Goal: Information Seeking & Learning: Learn about a topic

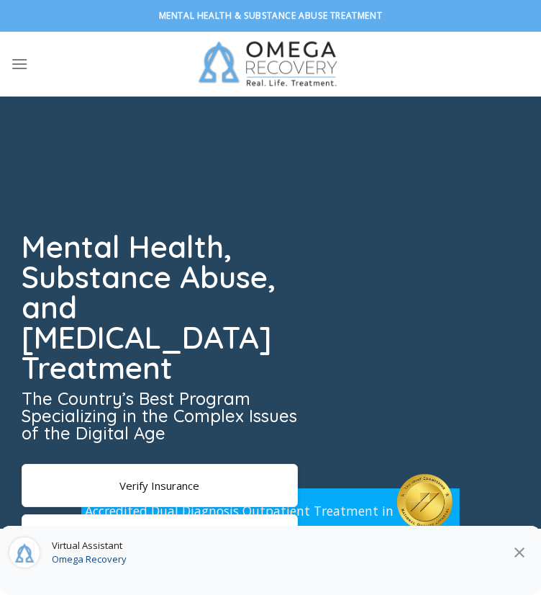
scroll to position [40, 0]
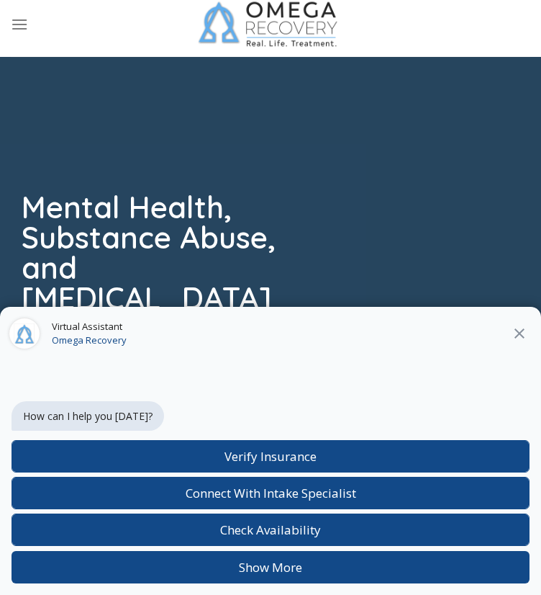
click at [521, 335] on icon "Close" at bounding box center [520, 333] width 10 height 10
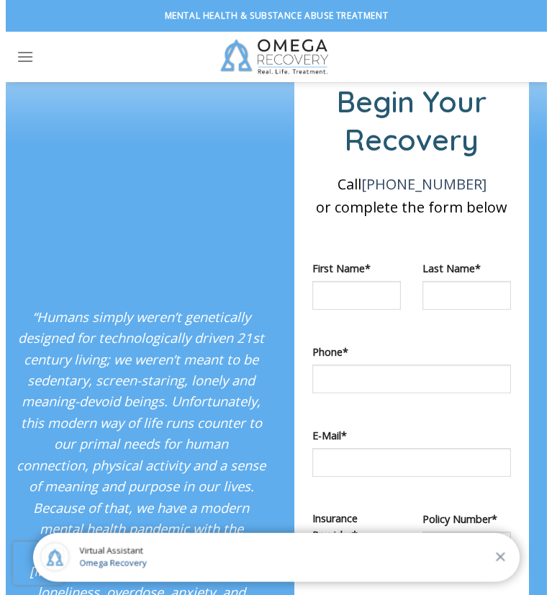
scroll to position [2633, 0]
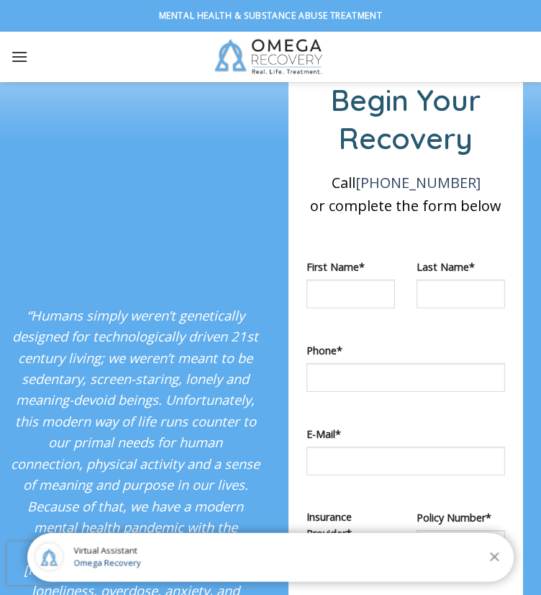
click at [14, 50] on icon "Menu" at bounding box center [19, 56] width 17 height 21
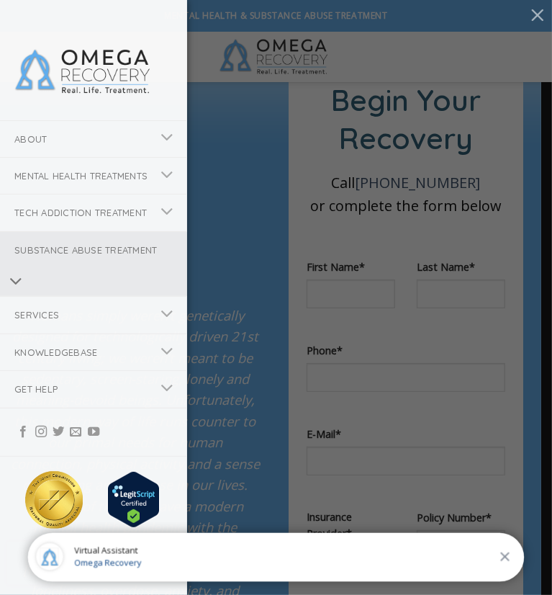
click at [19, 294] on icon "Toggle" at bounding box center [15, 281] width 13 height 24
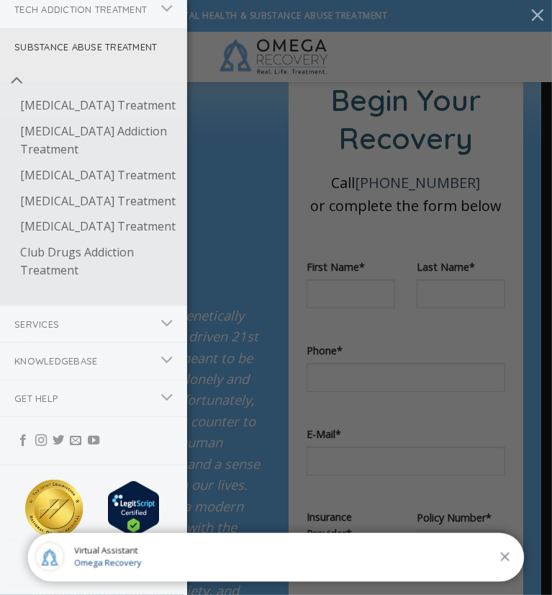
scroll to position [221, 0]
click at [71, 189] on link "[MEDICAL_DATA] Treatment" at bounding box center [96, 176] width 181 height 26
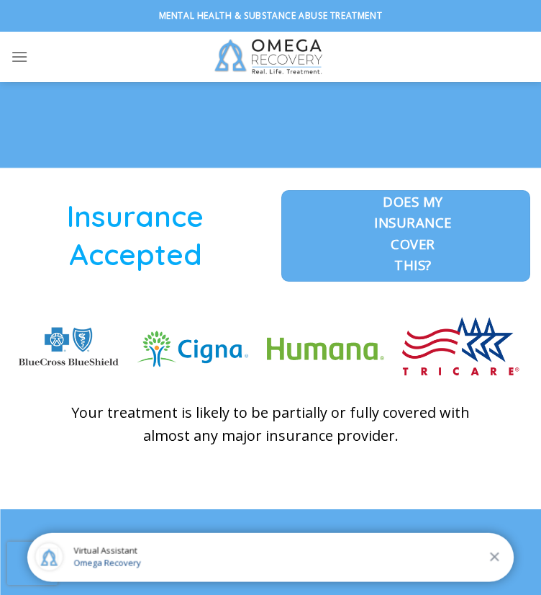
scroll to position [2285, 0]
